Goal: Task Accomplishment & Management: Manage account settings

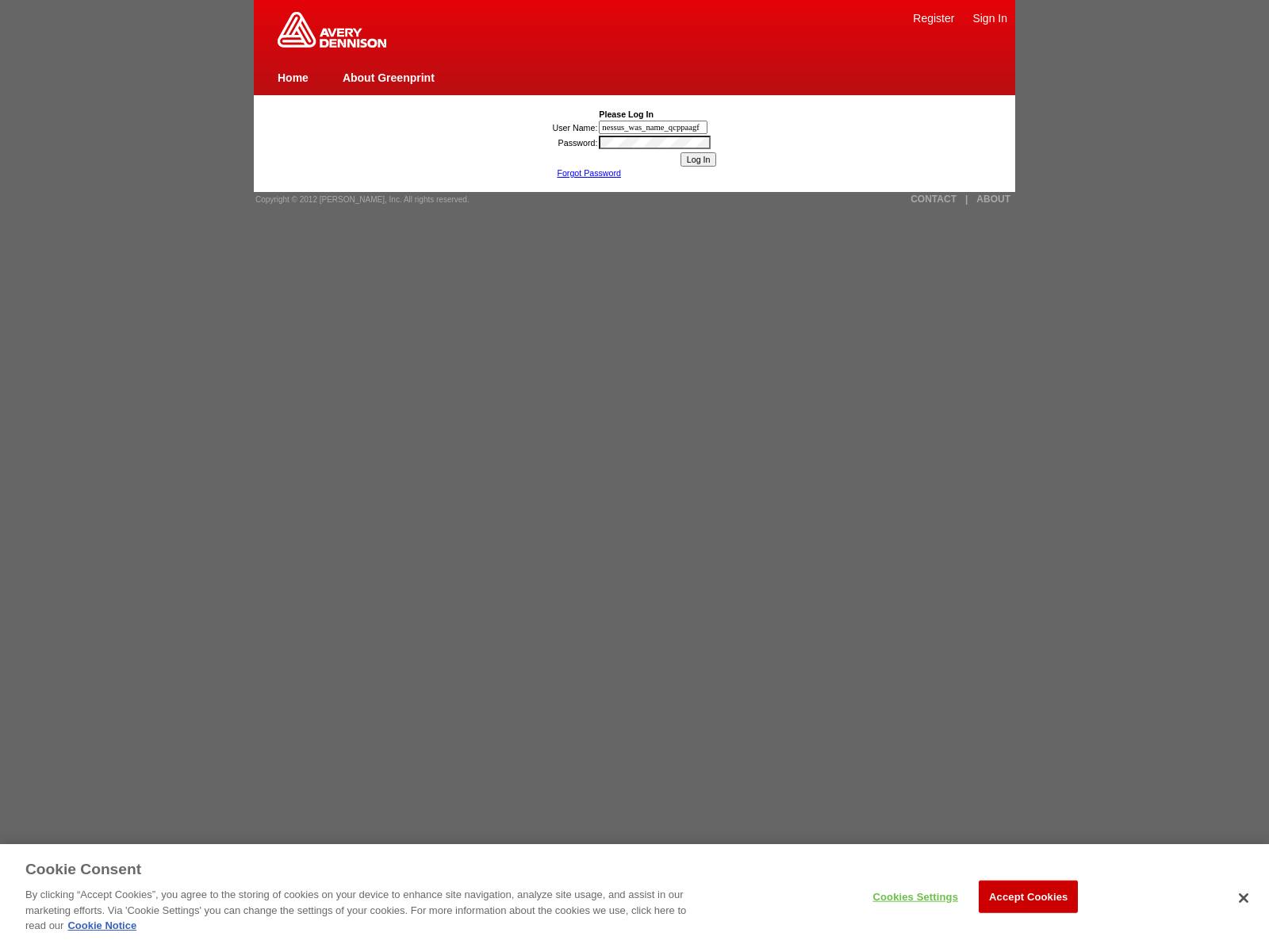
type input "nessus_was_name_qcppaagf"
click at [698, 159] on input "Log In" at bounding box center [699, 159] width 36 height 14
